Goal: Register for event/course

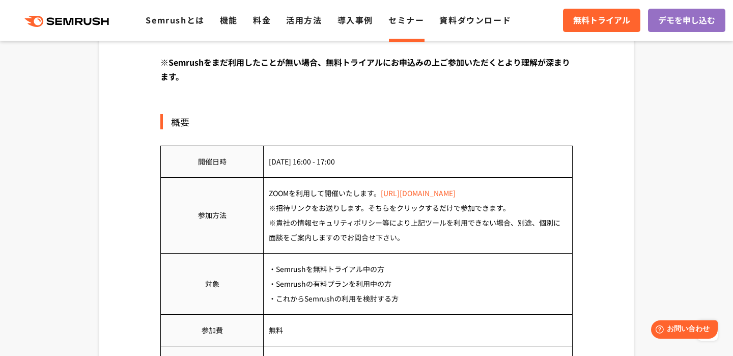
click at [413, 194] on link "[URL][DOMAIN_NAME]" at bounding box center [418, 193] width 75 height 10
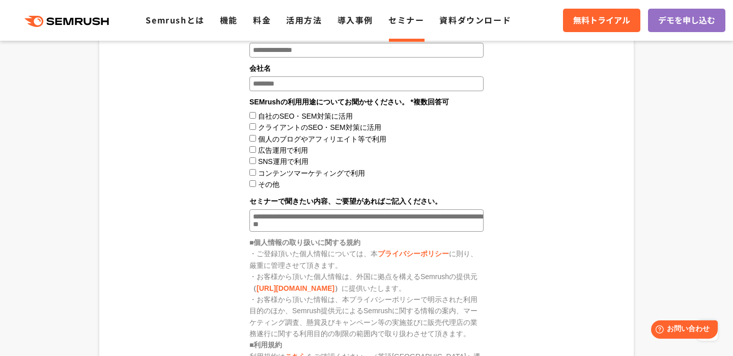
scroll to position [1476, 0]
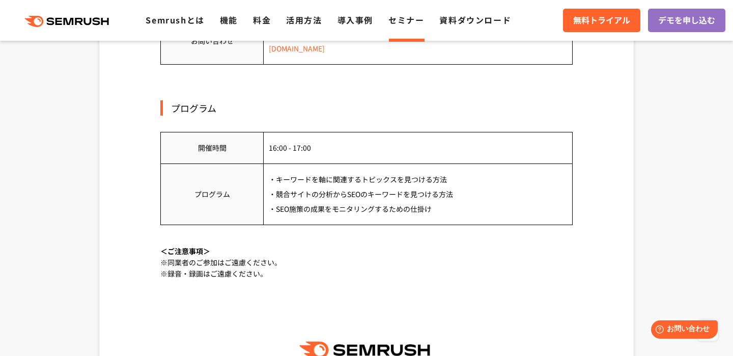
scroll to position [866, 0]
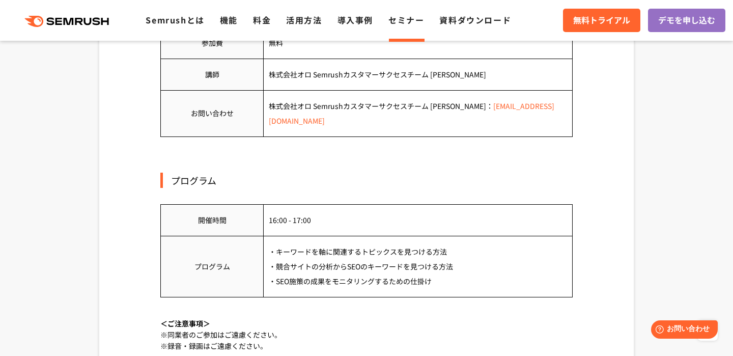
scroll to position [764, 0]
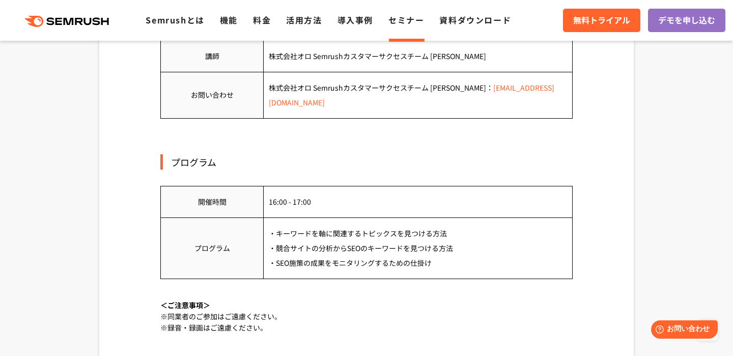
drag, startPoint x: 373, startPoint y: 236, endPoint x: 428, endPoint y: 241, distance: 55.3
click at [428, 241] on td "・キーワードを軸に関連するトピックスを見つける方法 ・競合サイトの分析からSEOのキーワードを見つける方法 ・SEO施策の成果をモニタリングするための仕掛け" at bounding box center [418, 247] width 309 height 61
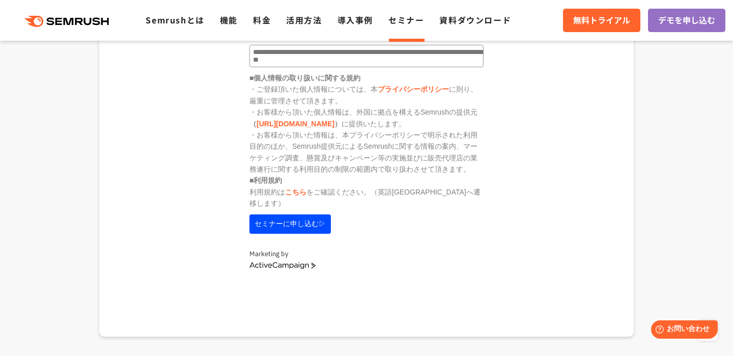
scroll to position [1527, 0]
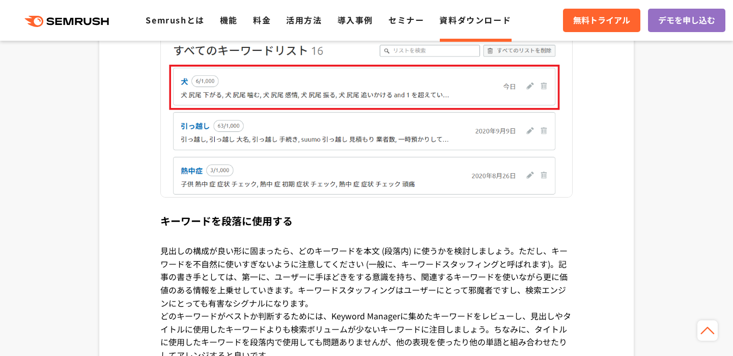
scroll to position [4073, 0]
